Goal: Task Accomplishment & Management: Complete application form

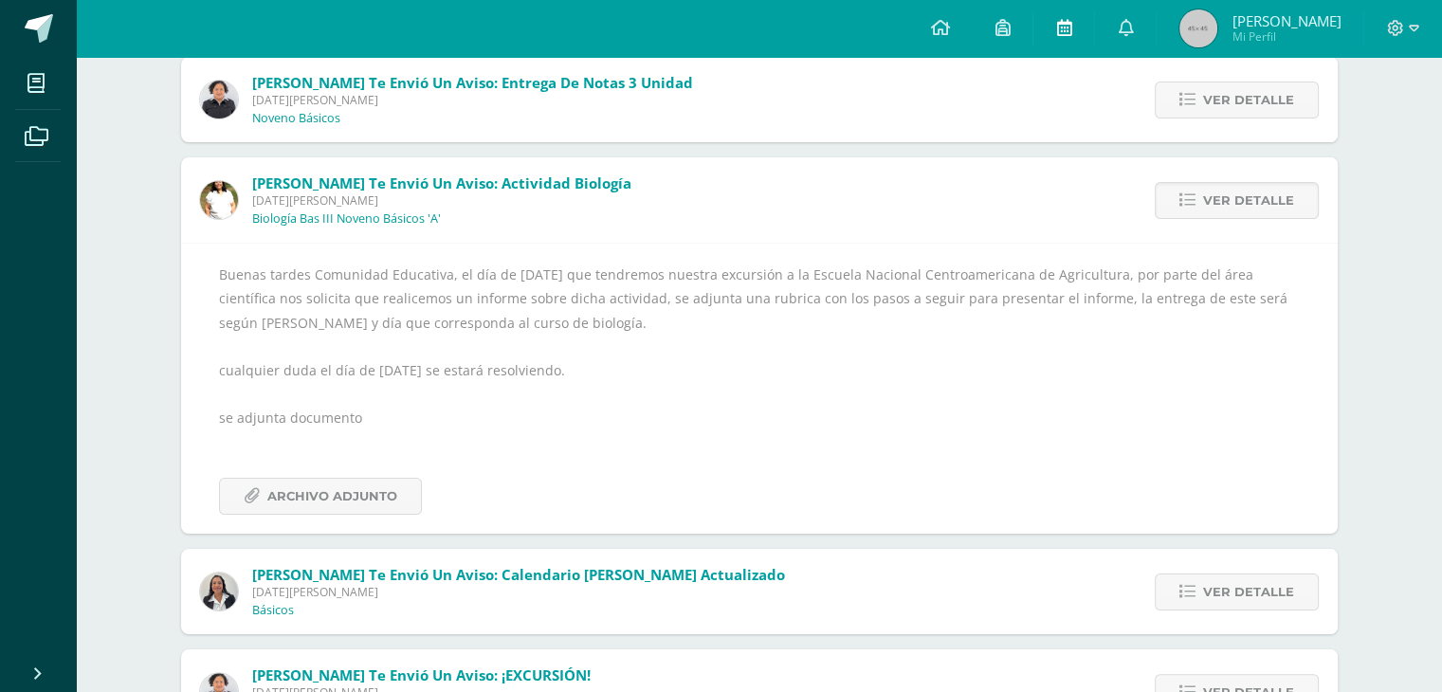
scroll to position [190, 0]
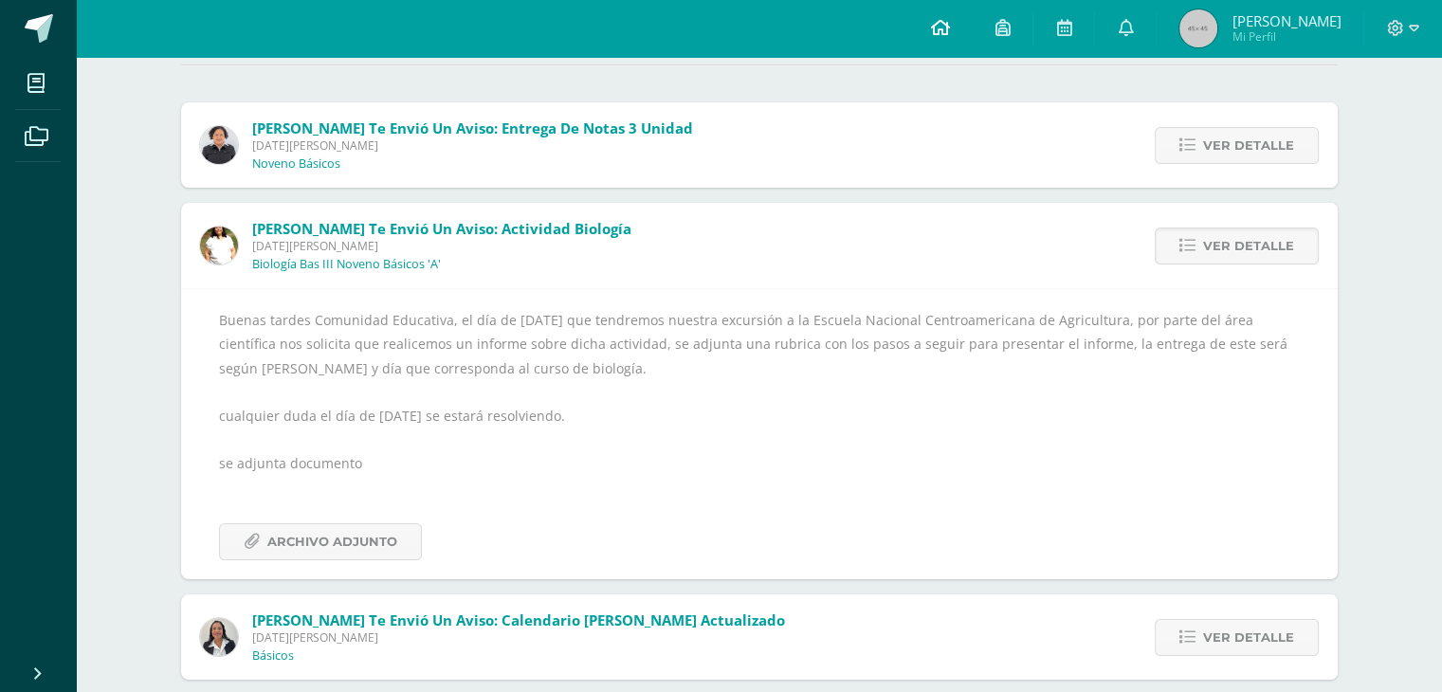
click at [949, 24] on icon at bounding box center [939, 27] width 19 height 17
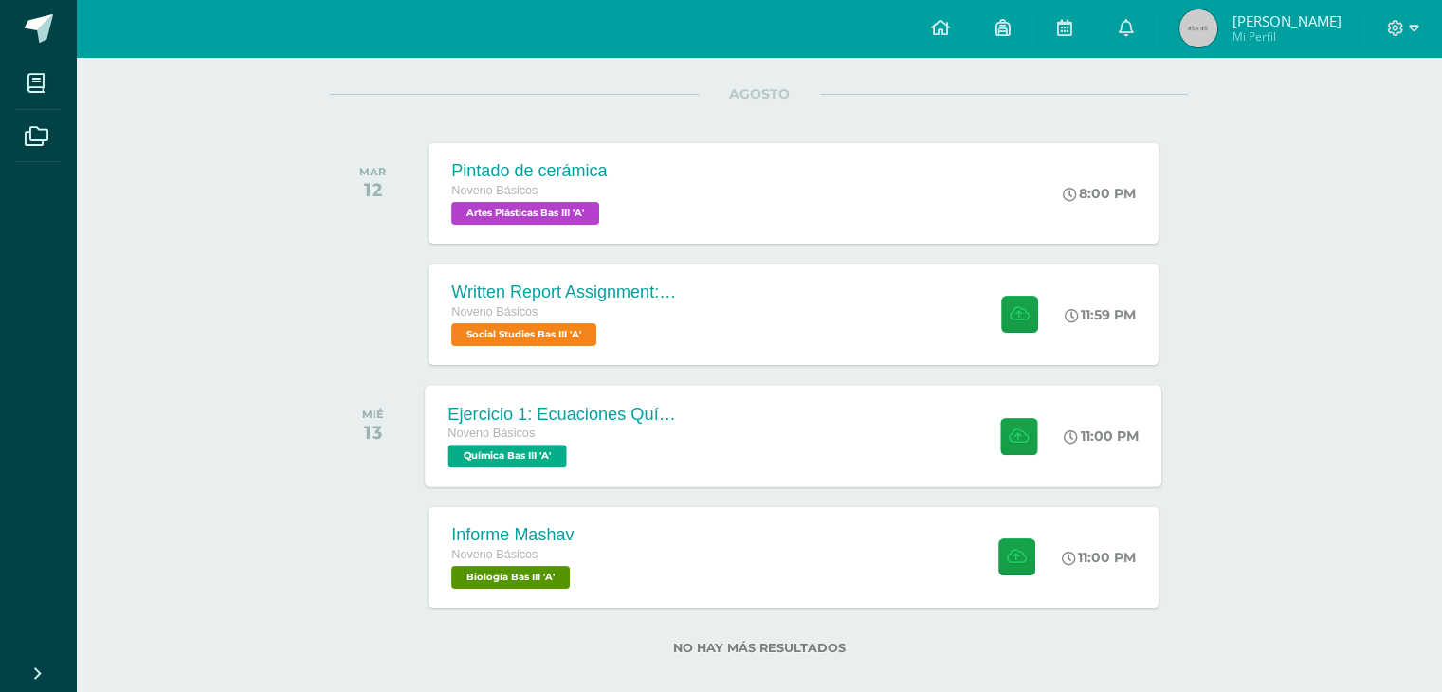
scroll to position [254, 0]
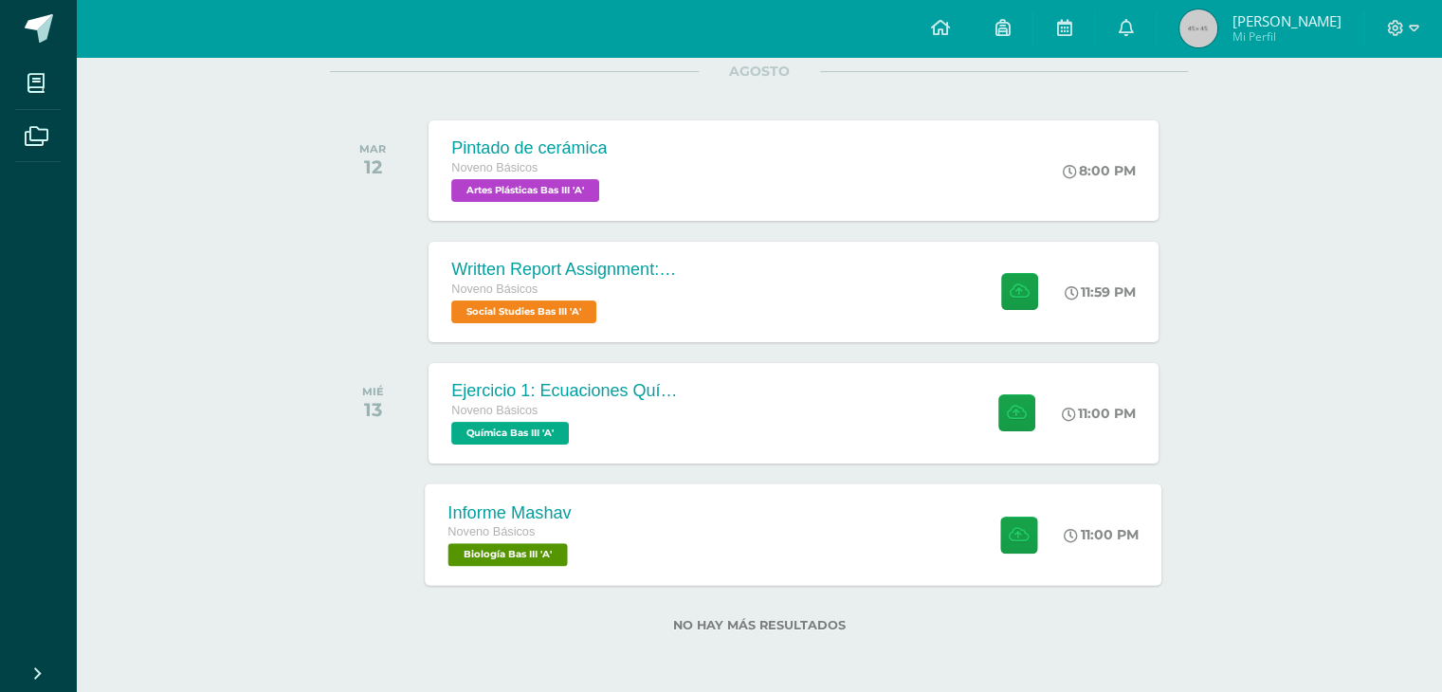
click at [560, 564] on span "Biología Bas III 'A'" at bounding box center [508, 554] width 119 height 23
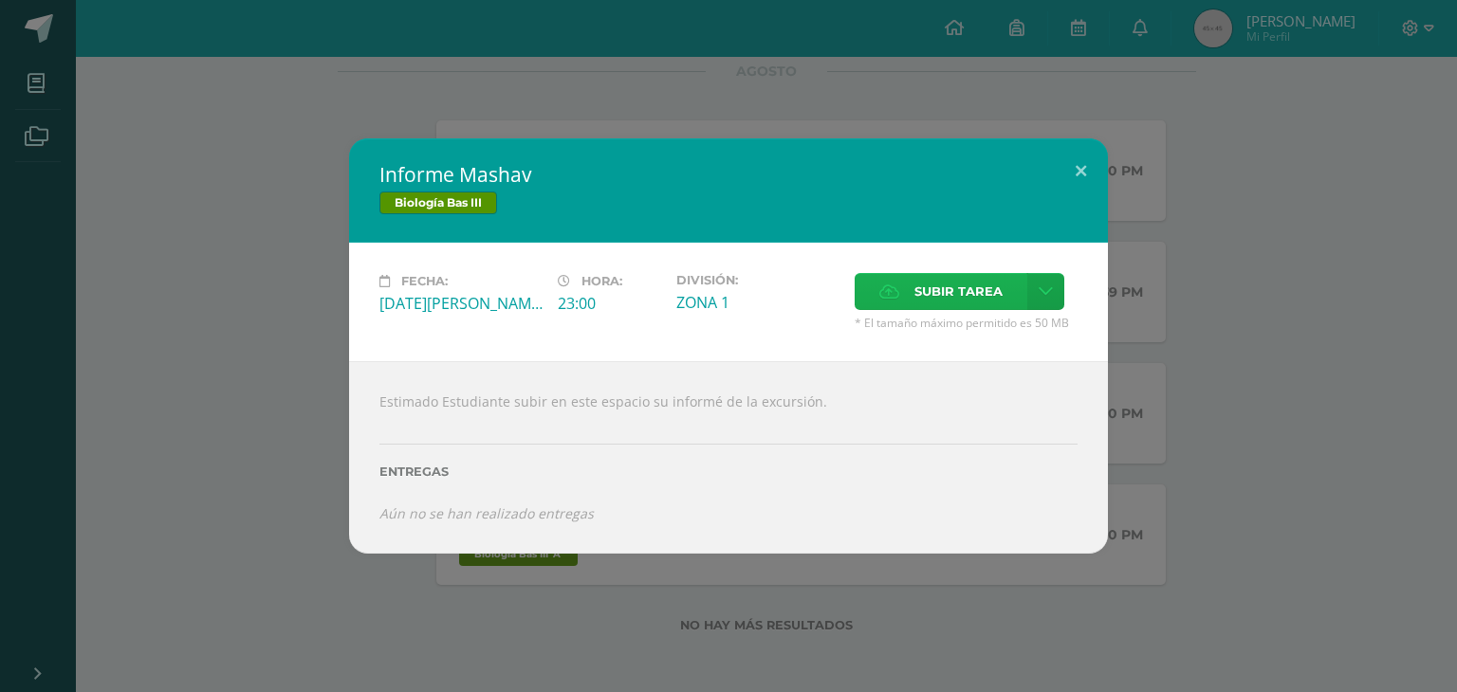
click at [966, 296] on span "Subir tarea" at bounding box center [958, 291] width 88 height 35
click at [0, 0] on input "Subir tarea" at bounding box center [0, 0] width 0 height 0
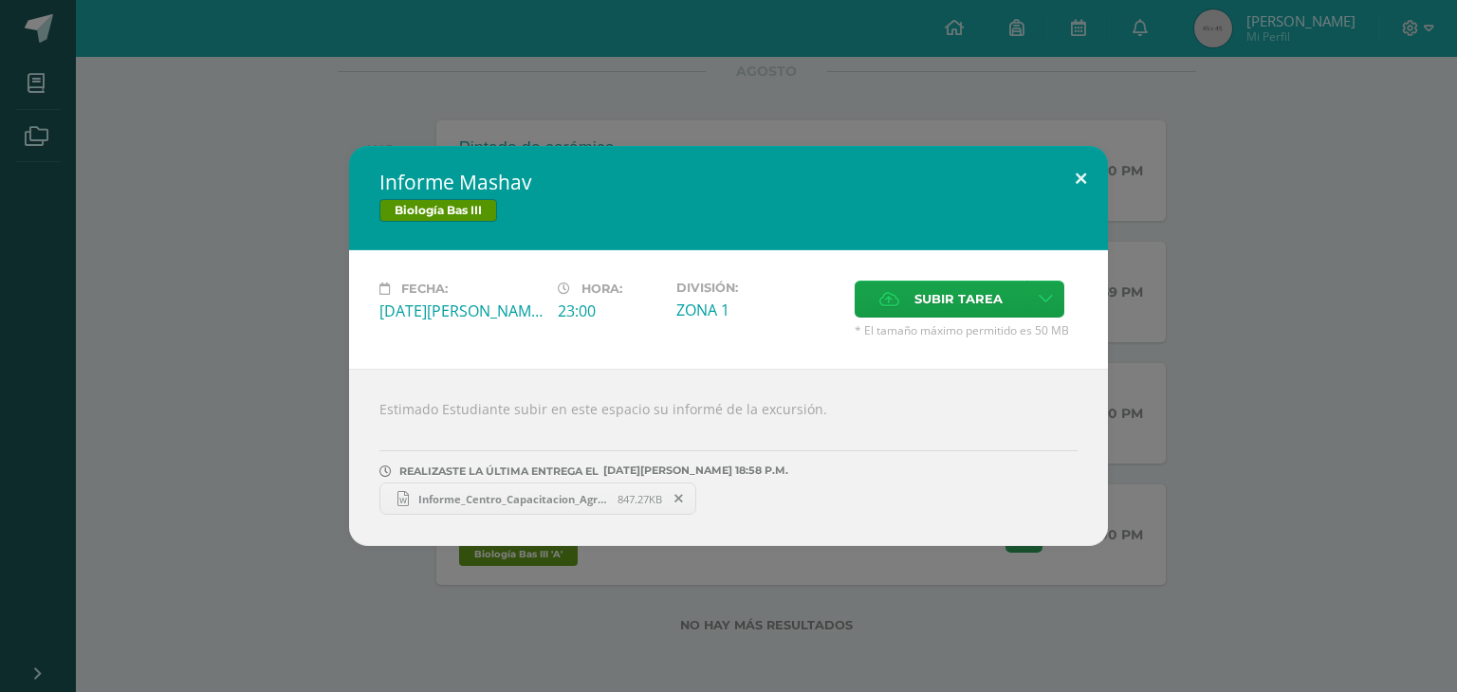
click at [1081, 175] on button at bounding box center [1081, 178] width 54 height 64
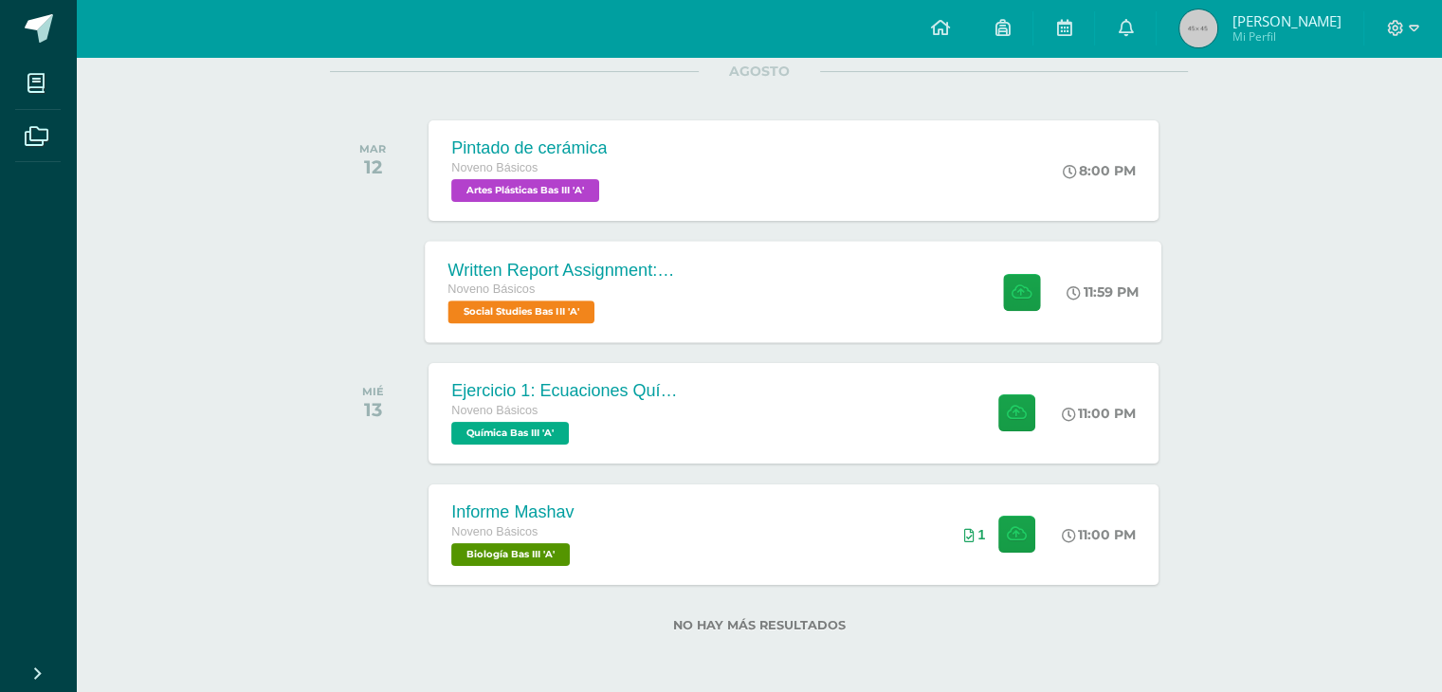
click at [779, 291] on div "Written Report Assignment: How Innovation Is Helping Guatemala Grow Noveno Bási…" at bounding box center [794, 291] width 737 height 101
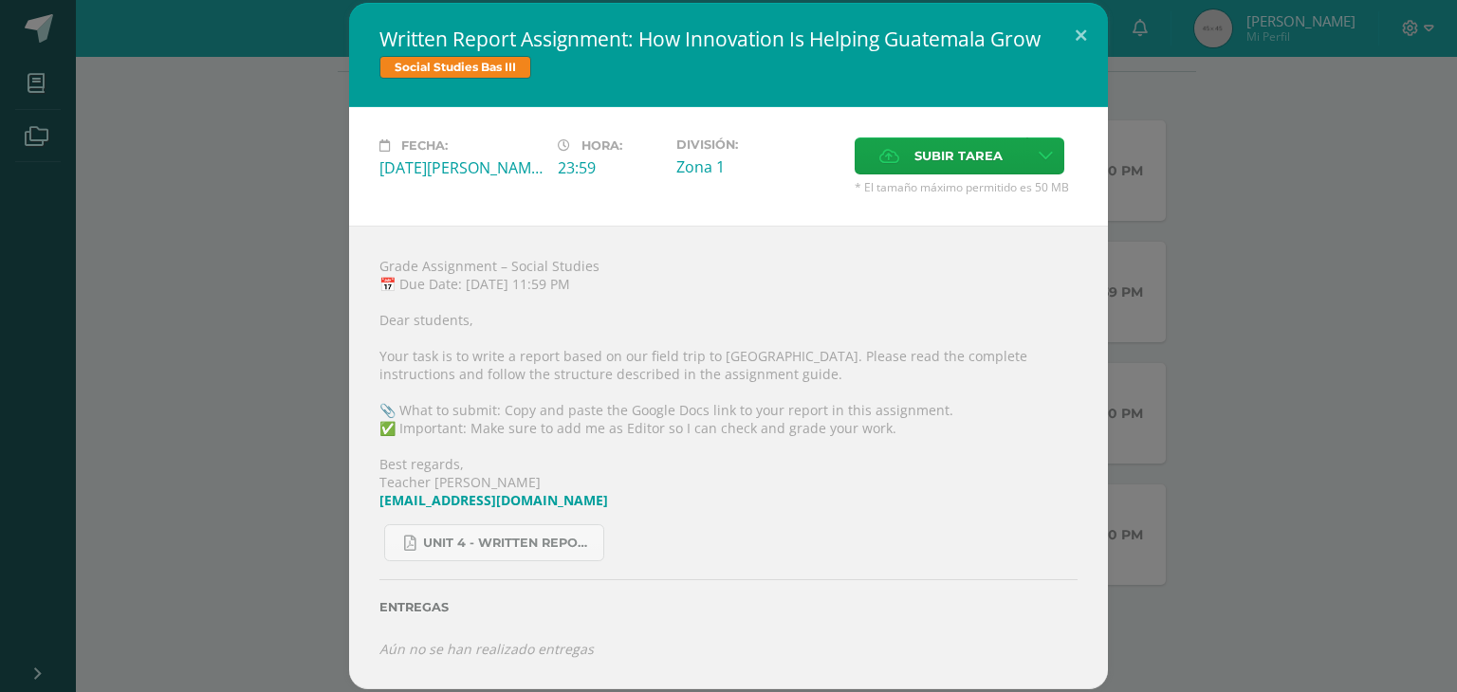
click at [1224, 265] on div "Written Report Assignment: How Innovation Is Helping Guatemala Grow Social Stud…" at bounding box center [728, 346] width 1441 height 686
